Goal: Transaction & Acquisition: Purchase product/service

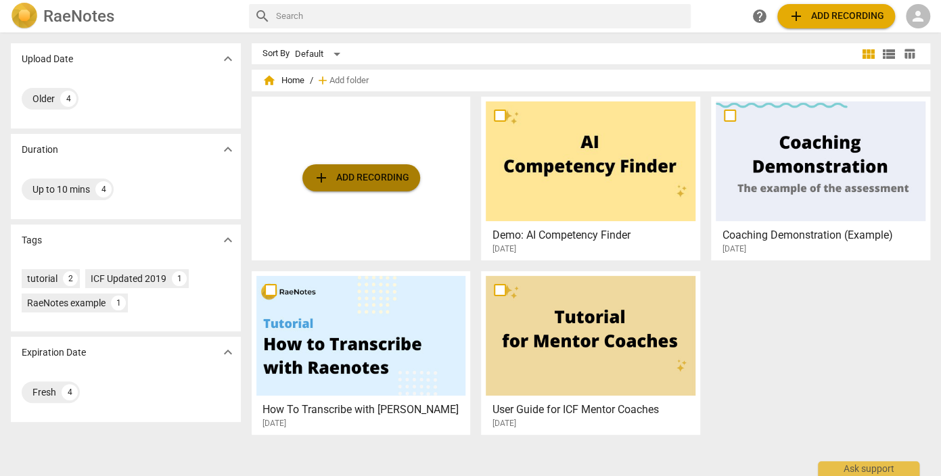
click at [344, 174] on span "add Add recording" at bounding box center [361, 178] width 96 height 16
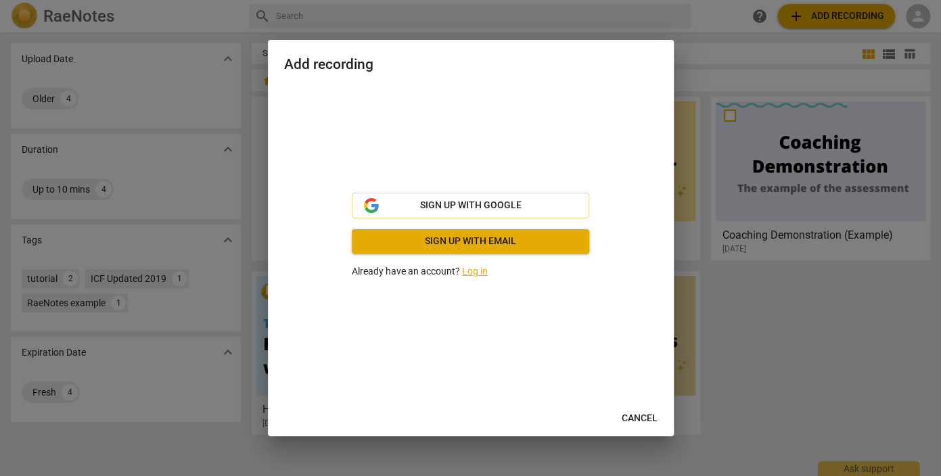
click at [479, 273] on link "Log in" at bounding box center [475, 271] width 26 height 11
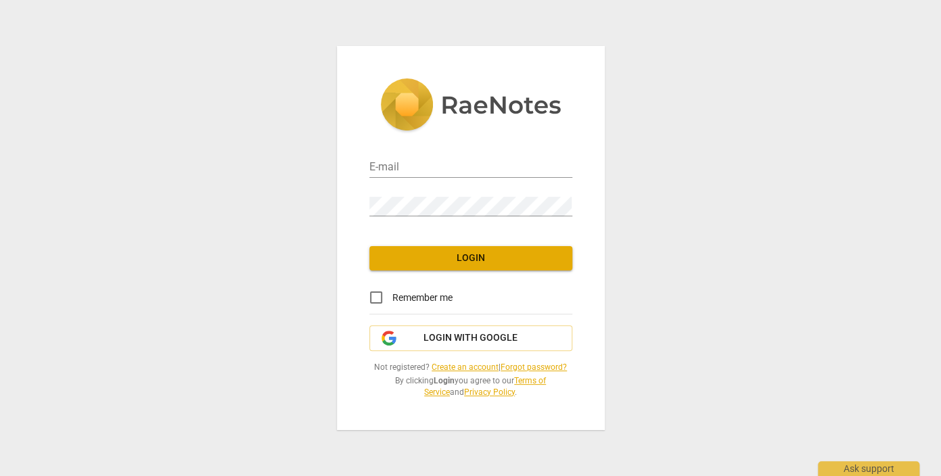
type input "[EMAIL_ADDRESS][DOMAIN_NAME]"
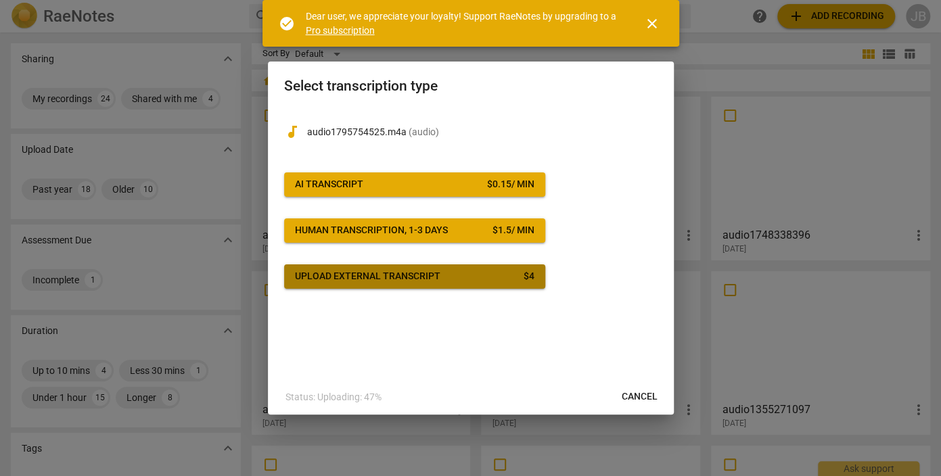
click at [448, 279] on span "Upload external transcript $ 4" at bounding box center [414, 277] width 239 height 14
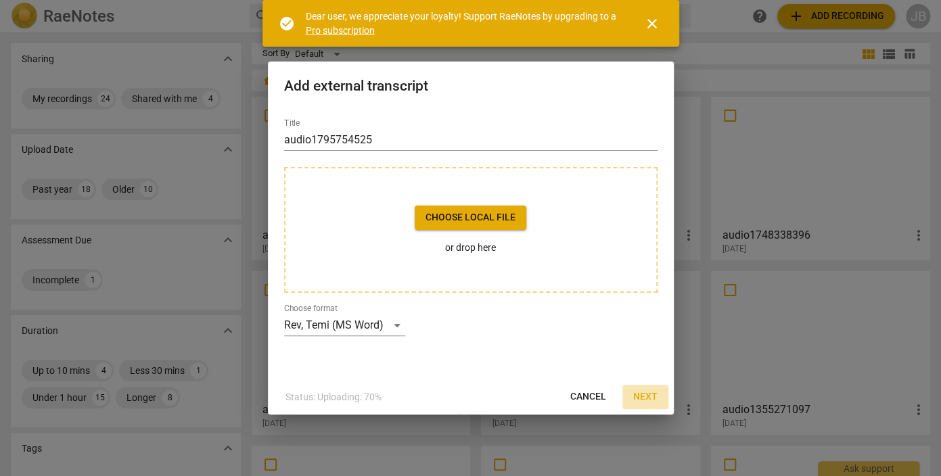
click at [651, 398] on span "Next" at bounding box center [645, 397] width 24 height 14
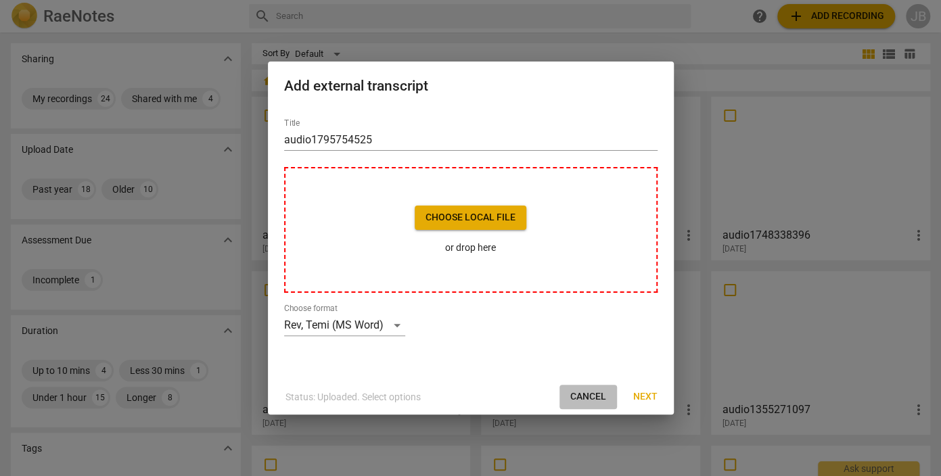
click at [591, 393] on span "Cancel" at bounding box center [588, 397] width 36 height 14
click at [588, 397] on span "Cancel" at bounding box center [588, 397] width 36 height 14
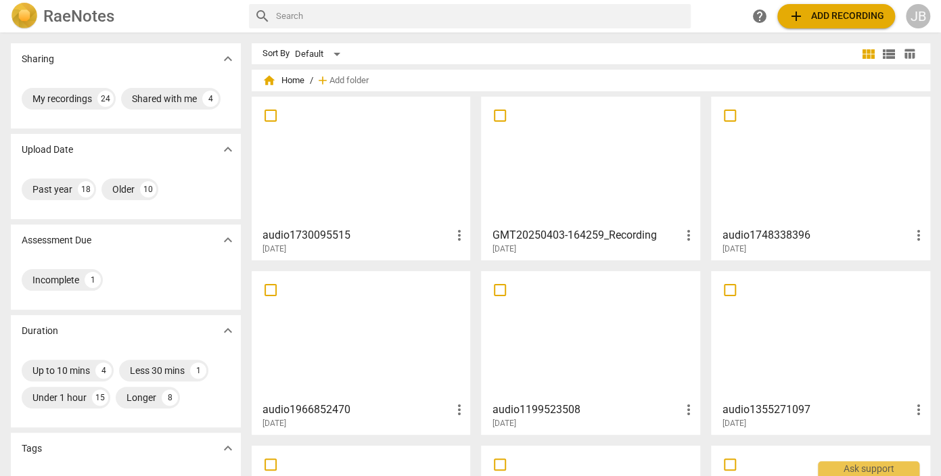
click at [797, 11] on span "add" at bounding box center [796, 16] width 16 height 16
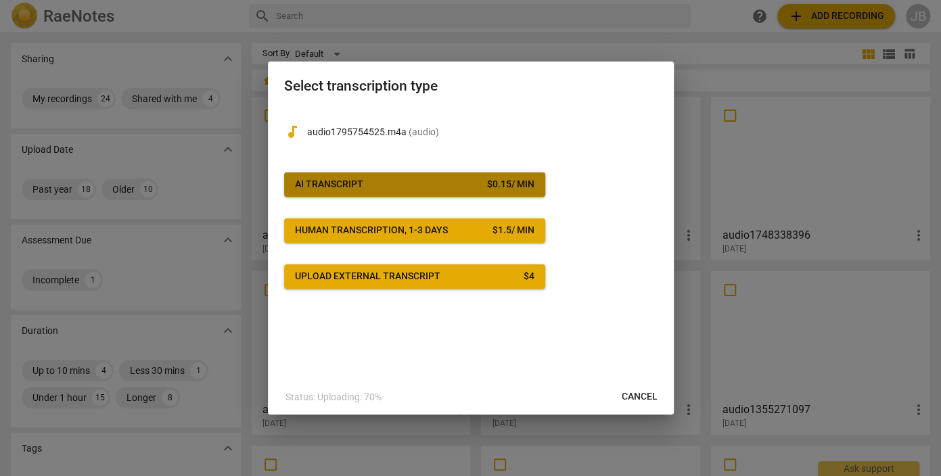
click at [335, 189] on div "AI Transcript" at bounding box center [329, 185] width 68 height 14
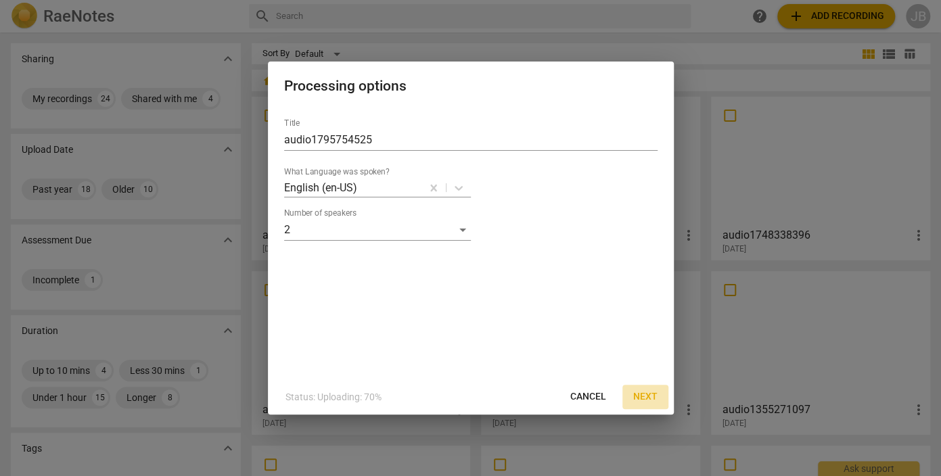
click at [642, 394] on span "Next" at bounding box center [645, 397] width 24 height 14
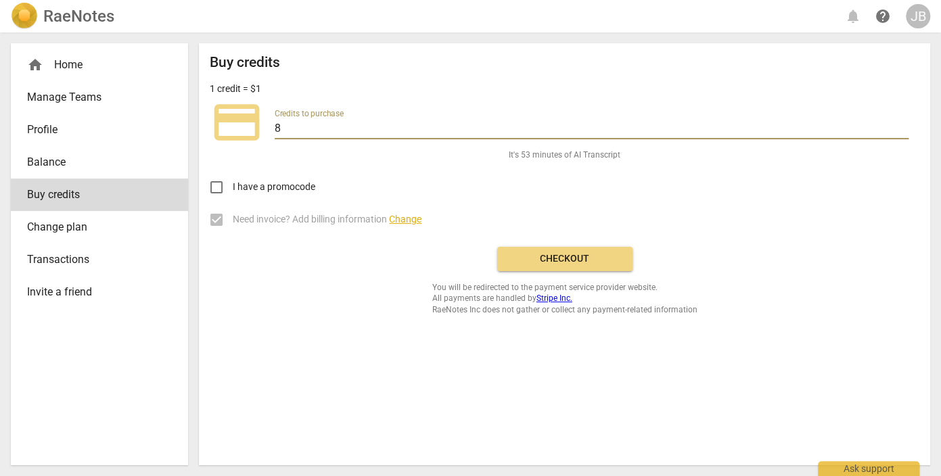
click at [283, 122] on input "8" at bounding box center [592, 130] width 634 height 20
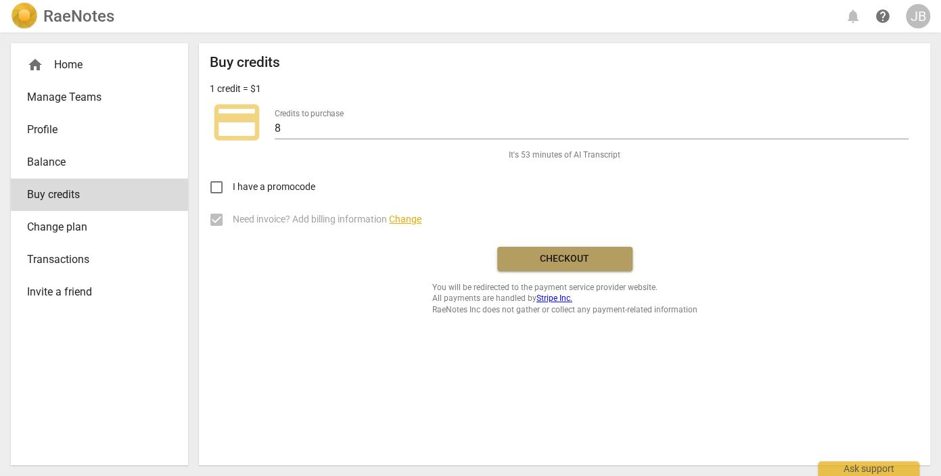
click at [561, 268] on button "Checkout" at bounding box center [564, 259] width 135 height 24
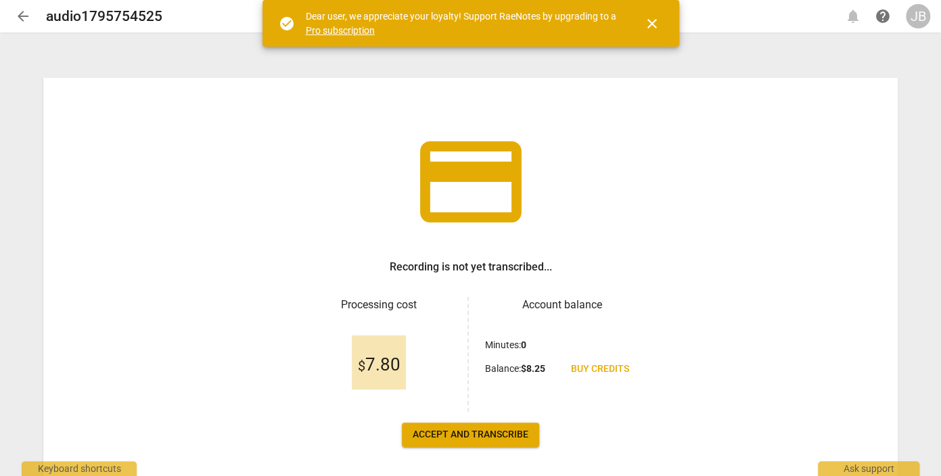
click at [450, 438] on span "Accept and transcribe" at bounding box center [470, 435] width 116 height 14
